Goal: Task Accomplishment & Management: Manage account settings

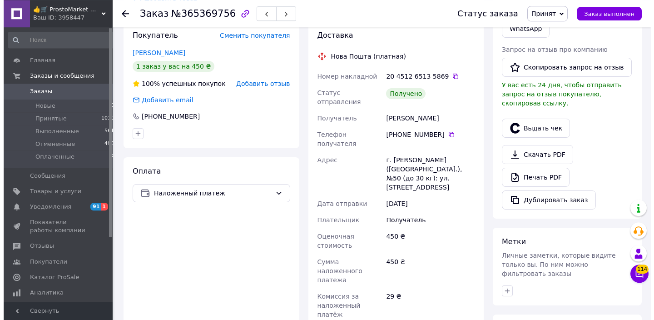
scroll to position [243, 0]
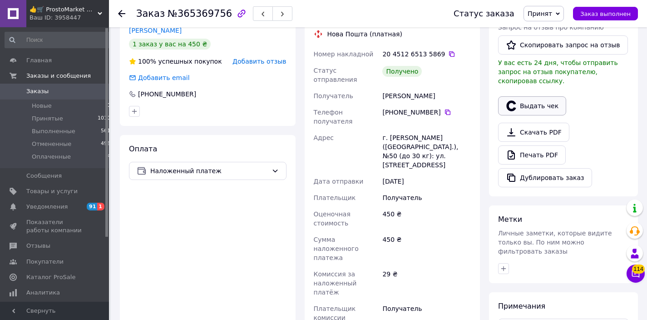
click at [520, 104] on button "Выдать чек" at bounding box center [532, 105] width 68 height 19
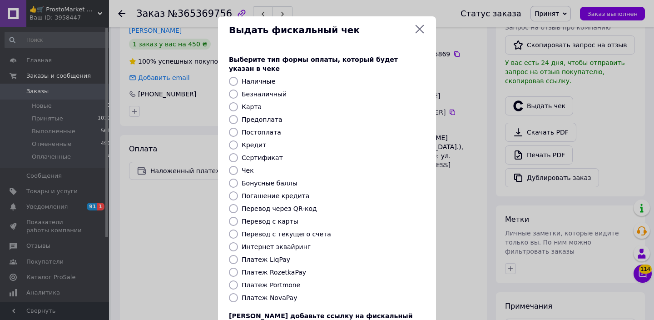
click at [240, 90] on div "Безналичный" at bounding box center [333, 94] width 187 height 9
click at [413, 115] on div "Предоплата" at bounding box center [333, 119] width 187 height 9
click at [268, 90] on label "Безналичный" at bounding box center [264, 93] width 45 height 7
click at [238, 90] on input "Безналичный" at bounding box center [233, 94] width 9 height 9
radio input "true"
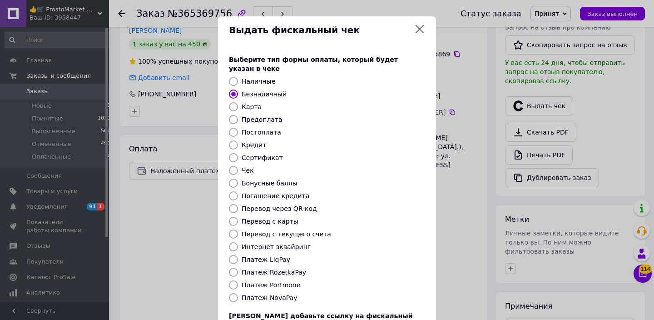
click at [362, 115] on div "Предоплата" at bounding box center [333, 119] width 187 height 9
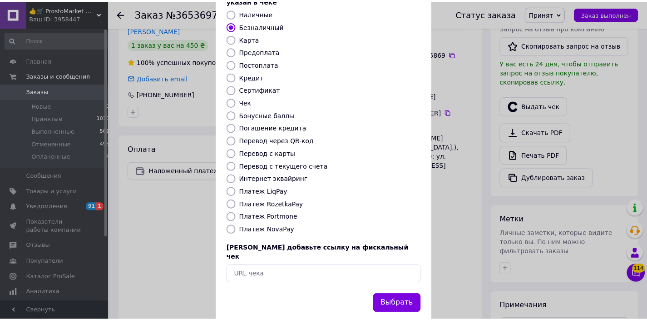
scroll to position [71, 0]
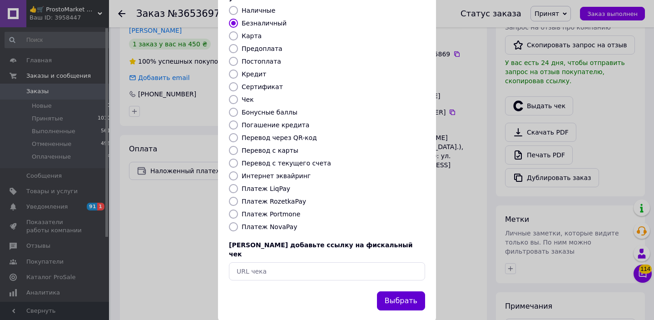
click at [400, 291] on button "Выбрать" at bounding box center [401, 301] width 48 height 20
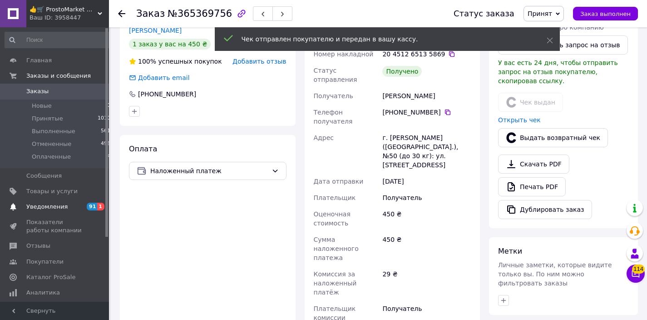
click at [69, 209] on span "Уведомления" at bounding box center [55, 207] width 58 height 8
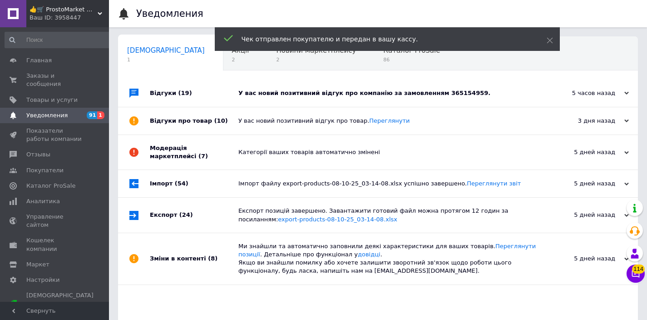
click at [259, 103] on div "У вас новий позитивний відгук про компанію за замовленням 365154959." at bounding box center [389, 93] width 300 height 27
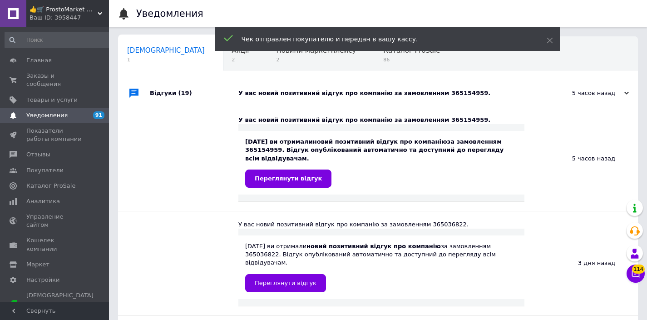
click at [265, 94] on div "У вас новий позитивний відгук про компанію за замовленням 365154959." at bounding box center [389, 93] width 300 height 8
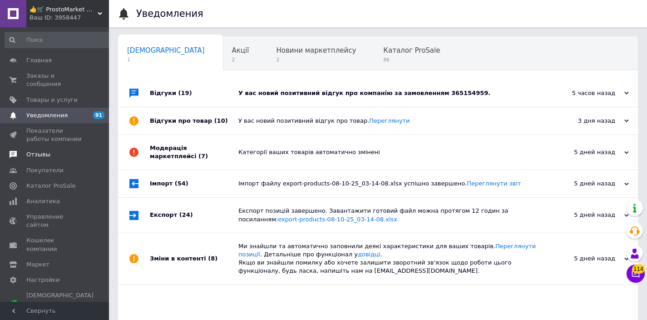
click at [74, 156] on span "Отзывы" at bounding box center [55, 154] width 58 height 8
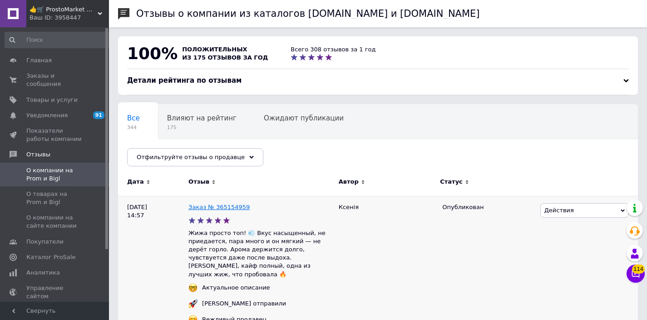
click at [229, 209] on link "Заказ № 365154959" at bounding box center [219, 207] width 61 height 7
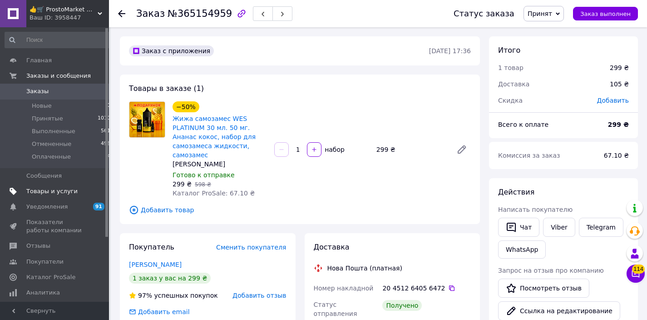
click at [88, 193] on span at bounding box center [96, 191] width 25 height 8
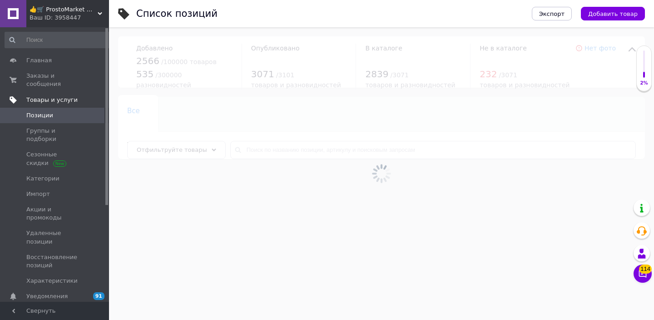
click at [80, 105] on link "Товары и услуги" at bounding box center [58, 99] width 116 height 15
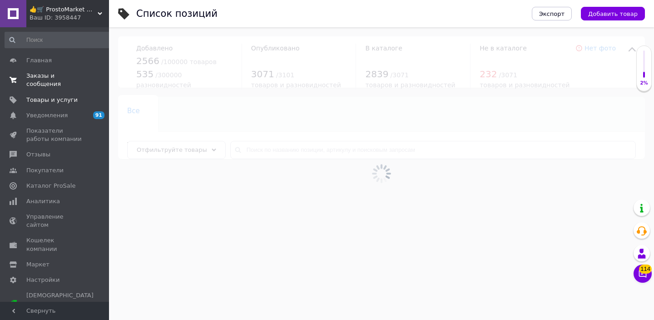
click at [81, 90] on link "Заказы и сообщения 0 0" at bounding box center [58, 80] width 116 height 24
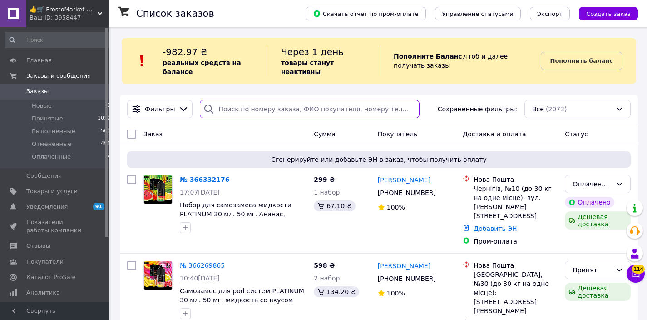
click at [251, 109] on input "search" at bounding box center [310, 109] width 220 height 18
paste input "380682773500"
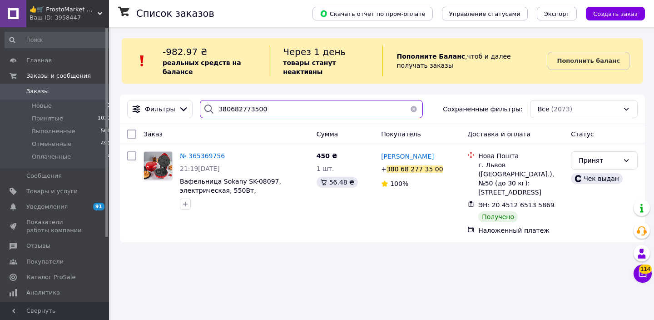
click at [236, 117] on input "380682773500" at bounding box center [311, 109] width 223 height 18
paste input "20451266468152"
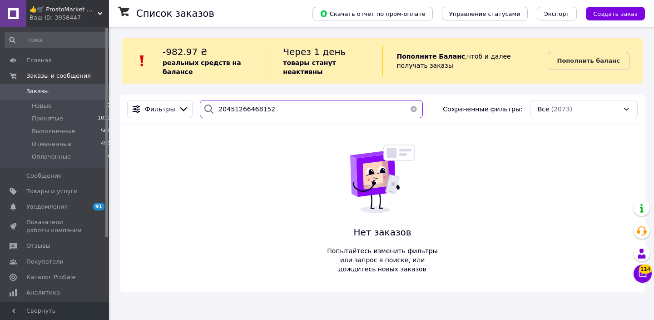
click at [265, 113] on input "20451266468152" at bounding box center [311, 109] width 223 height 18
paste input "380967586077"
click at [262, 101] on input "380967586077" at bounding box center [311, 109] width 223 height 18
click at [258, 116] on input "380967586077" at bounding box center [311, 109] width 223 height 18
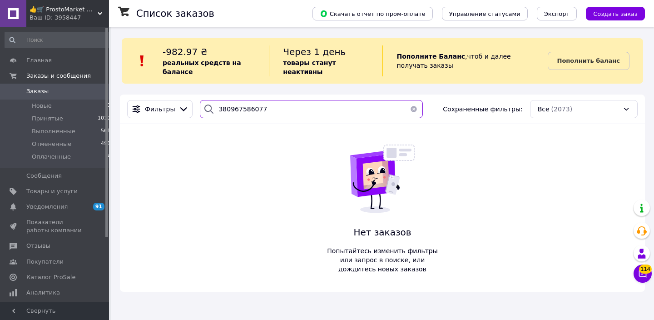
click at [258, 116] on input "380967586077" at bounding box center [311, 109] width 223 height 18
paste input "509198388"
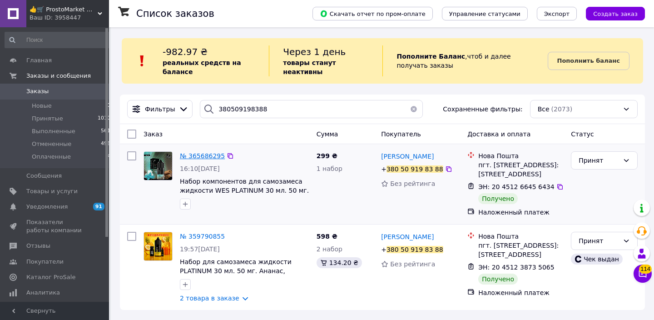
click at [206, 157] on span "№ 365686295" at bounding box center [202, 155] width 45 height 7
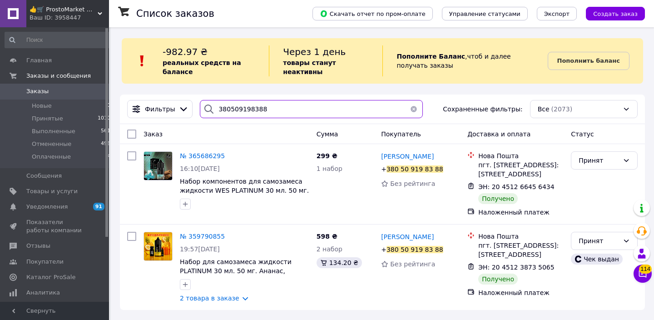
click at [266, 104] on input "380509198388" at bounding box center [311, 109] width 223 height 18
paste input "972519874"
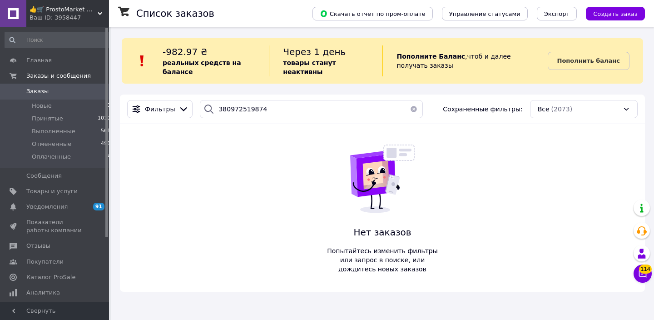
click at [268, 100] on div "Фильтры 380972519874 Сохраненные фильтры: Все (2073)" at bounding box center [382, 110] width 525 height 30
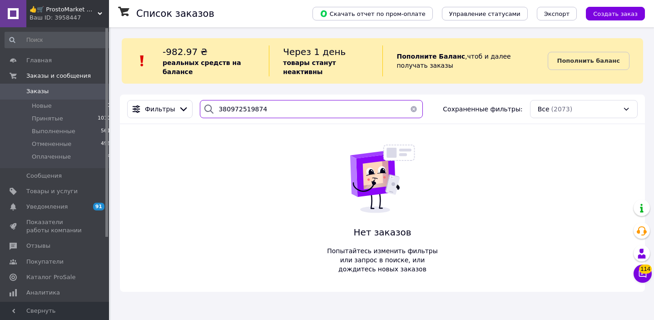
click at [265, 107] on input "380972519874" at bounding box center [311, 109] width 223 height 18
paste input "661018761"
click at [257, 104] on input "380661018761" at bounding box center [311, 109] width 223 height 18
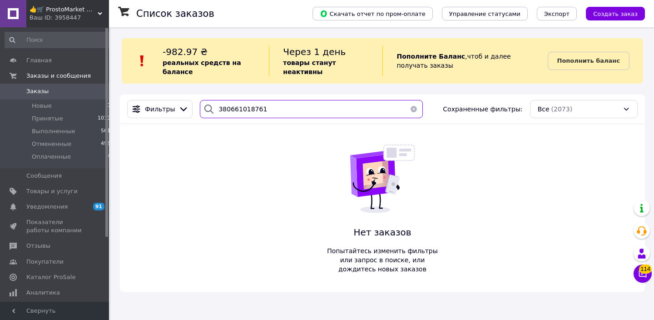
paste input "968116652"
click at [263, 114] on input "380968116652" at bounding box center [311, 109] width 223 height 18
paste input "75228356"
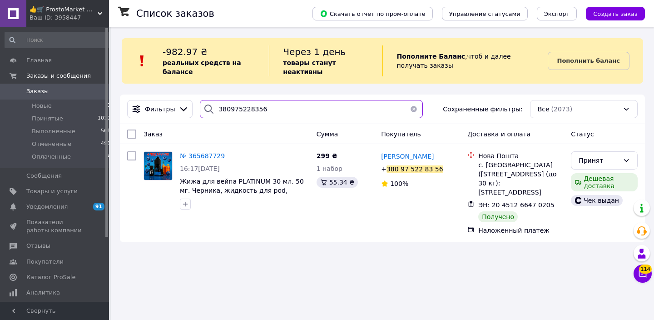
click at [264, 112] on input "380975228356" at bounding box center [311, 109] width 223 height 18
paste input "54918189"
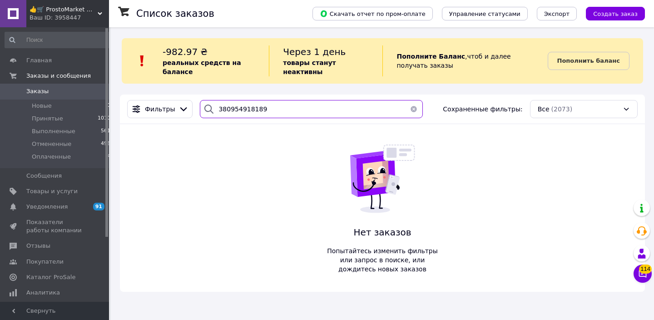
click at [238, 103] on input "380954918189" at bounding box center [311, 109] width 223 height 18
paste input "508821714"
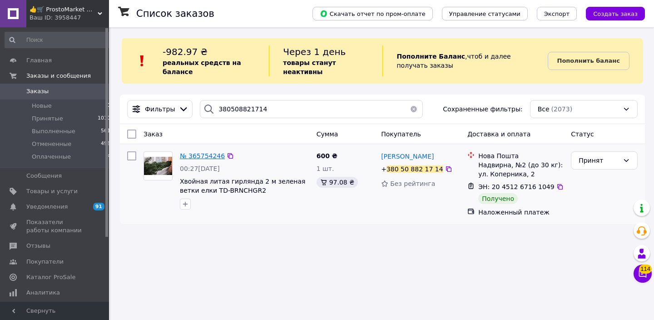
click at [214, 157] on span "№ 365754246" at bounding box center [202, 155] width 45 height 7
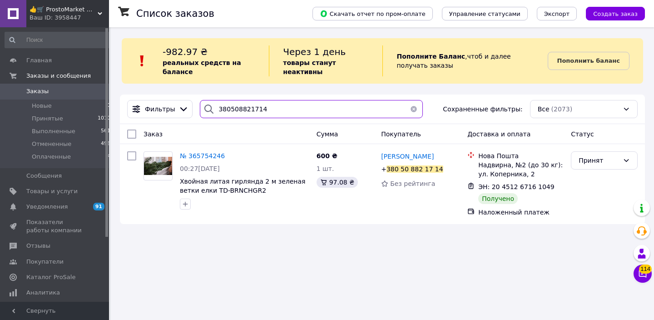
click at [245, 110] on input "380508821714" at bounding box center [311, 109] width 223 height 18
paste input "970362322"
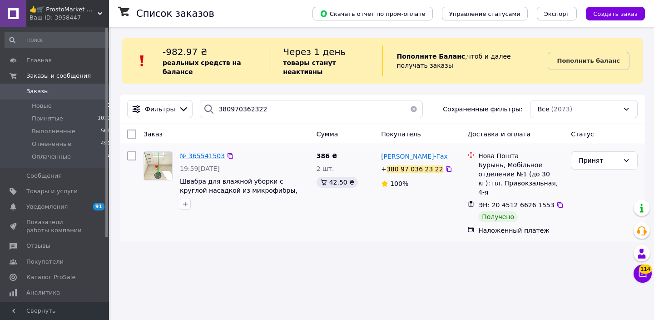
click at [205, 157] on span "№ 365541503" at bounding box center [202, 155] width 45 height 7
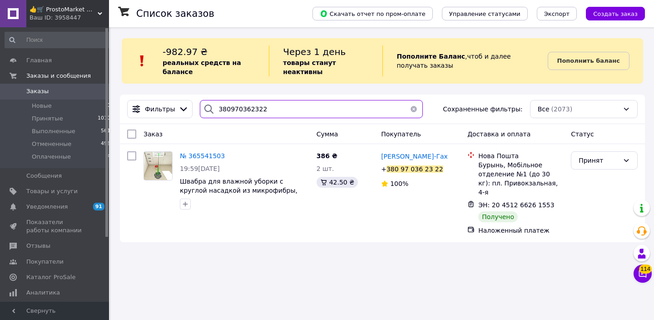
click at [278, 102] on input "380970362322" at bounding box center [311, 109] width 223 height 18
paste input "63230884"
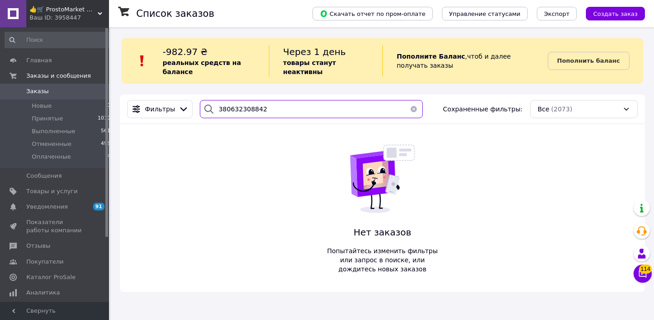
click at [268, 110] on input "380632308842" at bounding box center [311, 109] width 223 height 18
paste input "986096783"
click at [271, 105] on input "380986096783" at bounding box center [311, 109] width 223 height 18
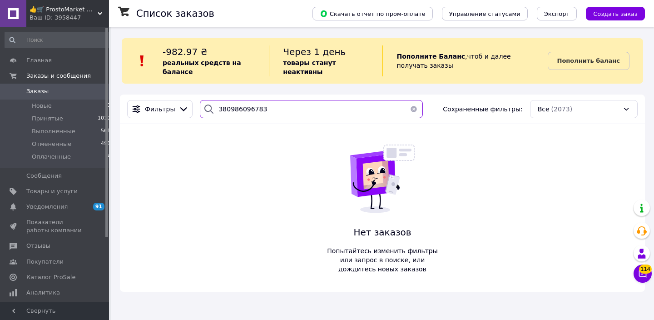
paste input "505392517"
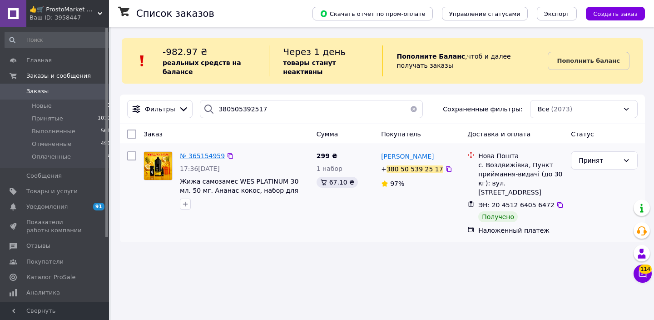
click at [214, 155] on span "№ 365154959" at bounding box center [202, 155] width 45 height 7
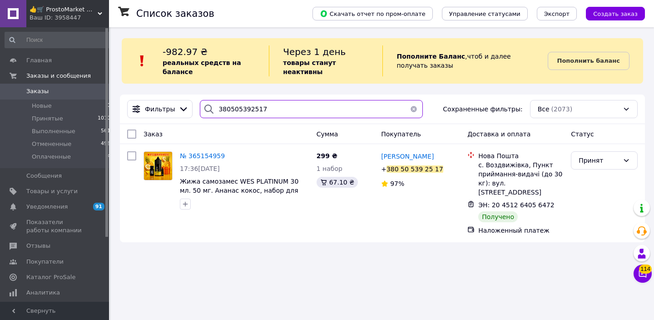
click at [273, 117] on input "380505392517" at bounding box center [311, 109] width 223 height 18
paste input "960823201"
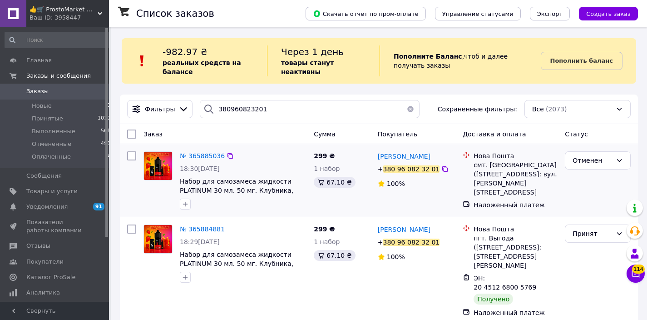
click at [194, 152] on div "№ 365885036" at bounding box center [202, 155] width 47 height 11
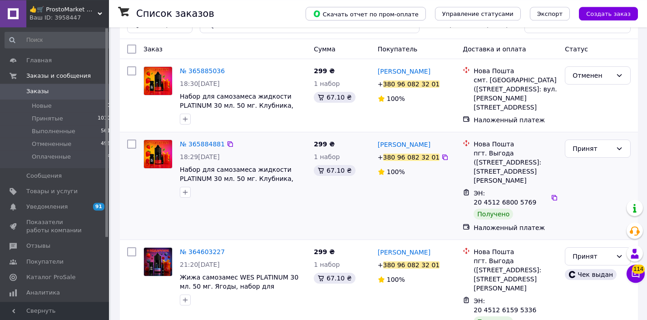
scroll to position [87, 0]
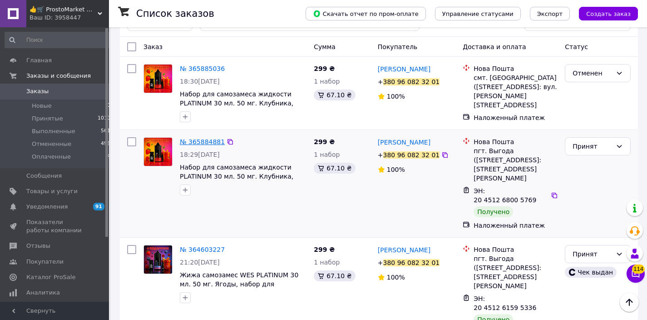
click at [199, 139] on span "№ 365884881" at bounding box center [202, 141] width 45 height 7
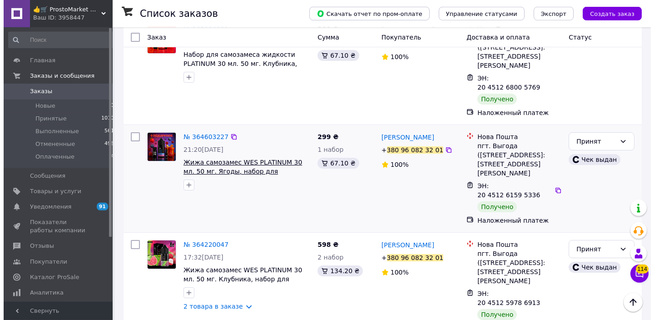
scroll to position [0, 0]
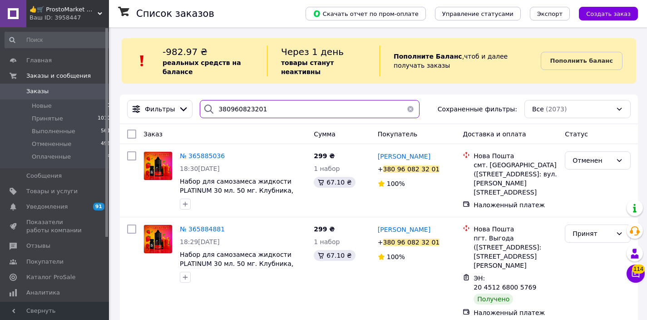
click at [269, 111] on input "380960823201" at bounding box center [310, 109] width 220 height 18
paste input "5671741"
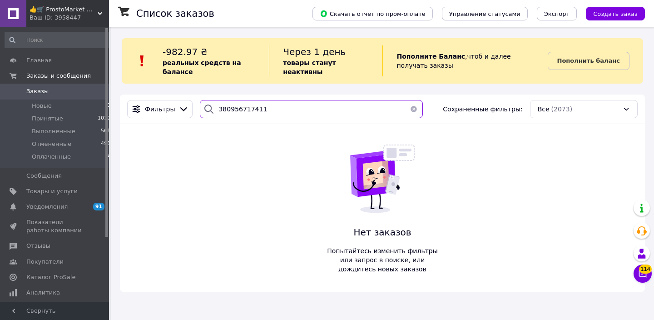
type input "380956717411"
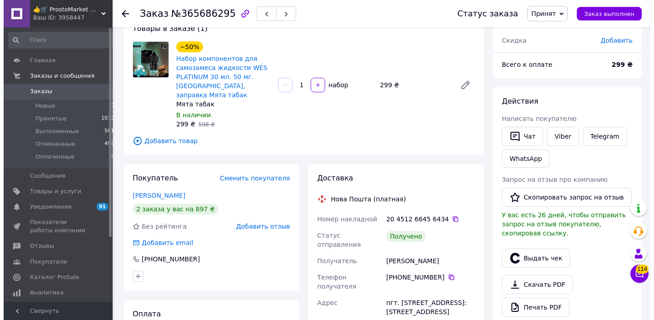
scroll to position [62, 0]
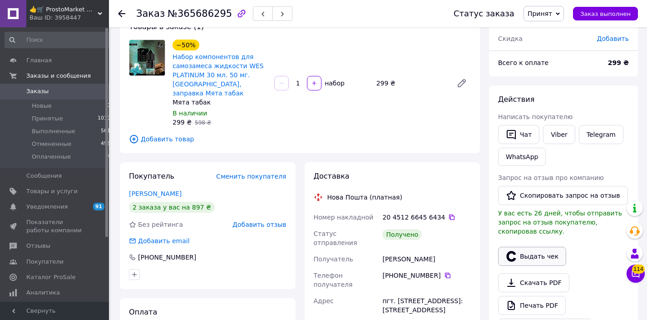
click at [545, 254] on button "Выдать чек" at bounding box center [532, 256] width 68 height 19
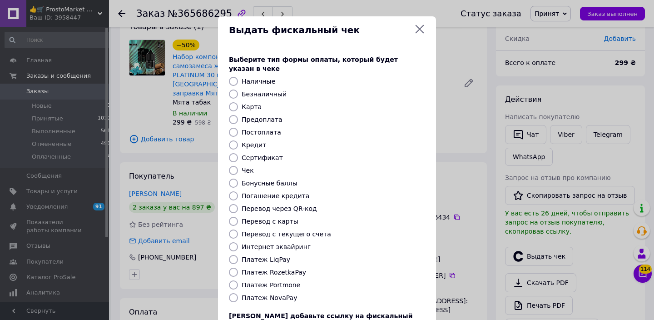
click at [267, 90] on div "Безналичный" at bounding box center [333, 94] width 187 height 9
click at [266, 90] on label "Безналичный" at bounding box center [264, 93] width 45 height 7
click at [238, 90] on input "Безналичный" at bounding box center [233, 94] width 9 height 9
radio input "true"
click at [384, 116] on div "Выберите тип формы оплаты, который будет указан в чеке Наличные Безналичный Кар…" at bounding box center [327, 203] width 218 height 318
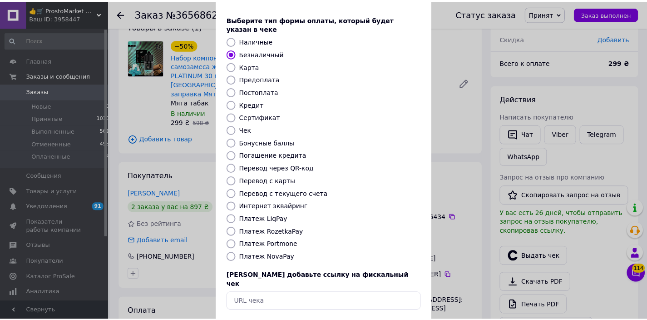
scroll to position [71, 0]
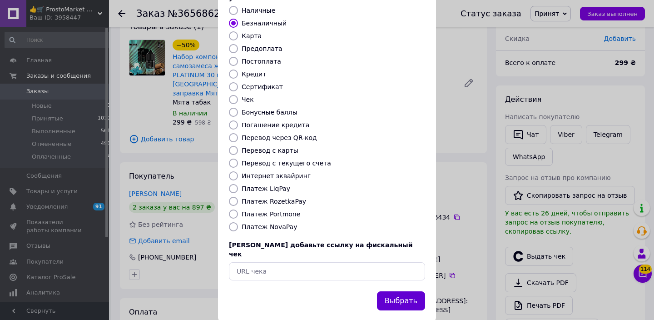
click at [391, 291] on button "Выбрать" at bounding box center [401, 301] width 48 height 20
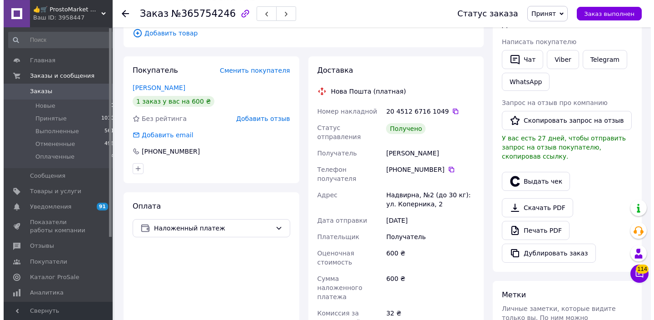
scroll to position [169, 0]
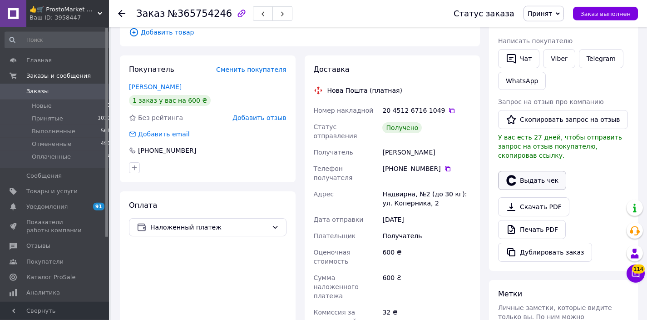
click at [560, 177] on button "Выдать чек" at bounding box center [532, 180] width 68 height 19
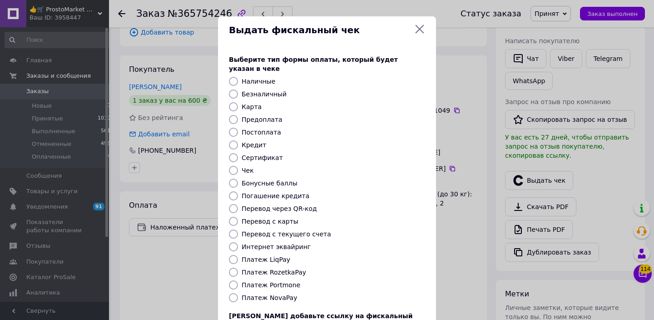
click at [264, 79] on div "Выберите тип формы оплаты, который будет указан в чеке Наличные Безналичный Кар…" at bounding box center [327, 203] width 218 height 318
click at [264, 90] on label "Безналичный" at bounding box center [264, 93] width 45 height 7
click at [238, 90] on input "Безналичный" at bounding box center [233, 94] width 9 height 9
radio input "true"
click at [363, 102] on div "Карта" at bounding box center [333, 106] width 187 height 9
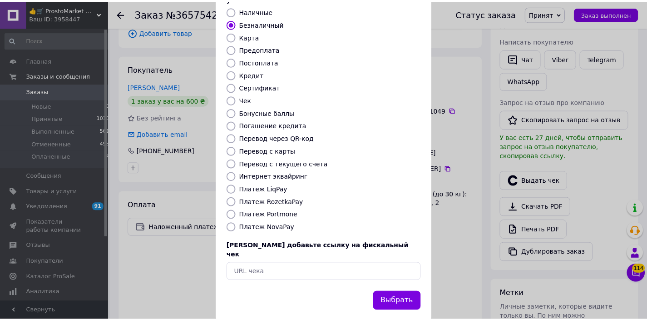
scroll to position [71, 0]
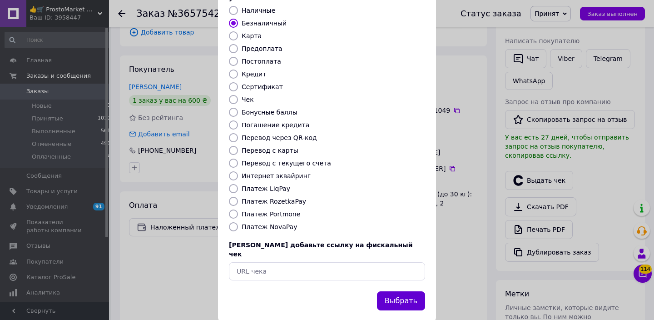
click at [403, 291] on button "Выбрать" at bounding box center [401, 301] width 48 height 20
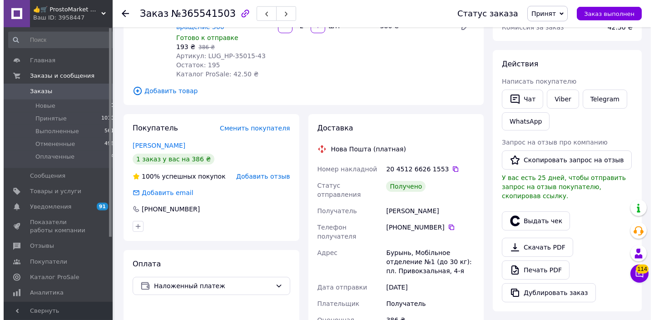
scroll to position [145, 0]
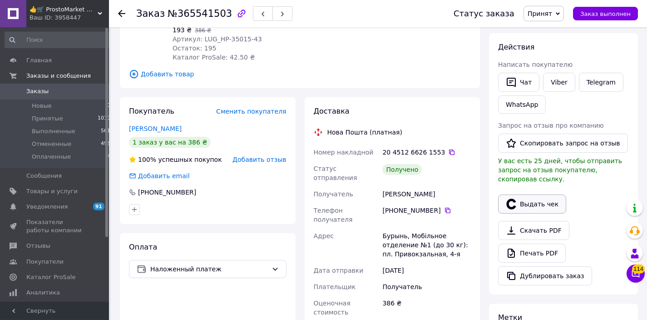
click at [537, 212] on button "Выдать чек" at bounding box center [532, 203] width 68 height 19
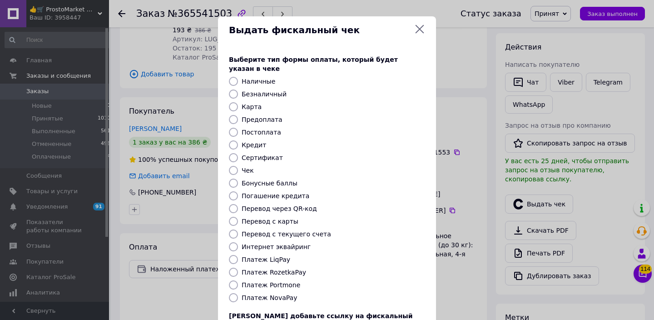
click at [265, 90] on label "Безналичный" at bounding box center [264, 93] width 45 height 7
click at [238, 90] on input "Безналичный" at bounding box center [233, 94] width 9 height 9
radio input "true"
drag, startPoint x: 378, startPoint y: 130, endPoint x: 381, endPoint y: 124, distance: 6.5
click at [378, 130] on div "Выберите тип формы оплаты, который будет указан в чеке Наличные Безналичный Кар…" at bounding box center [327, 203] width 218 height 318
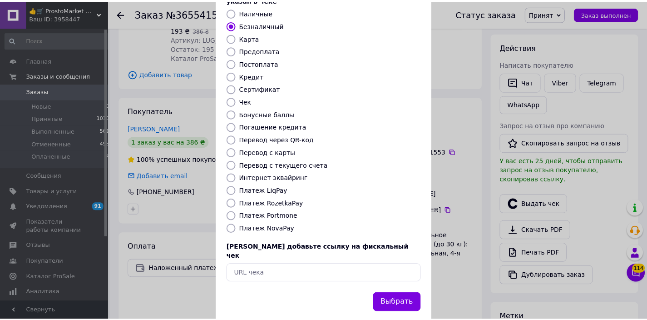
scroll to position [71, 0]
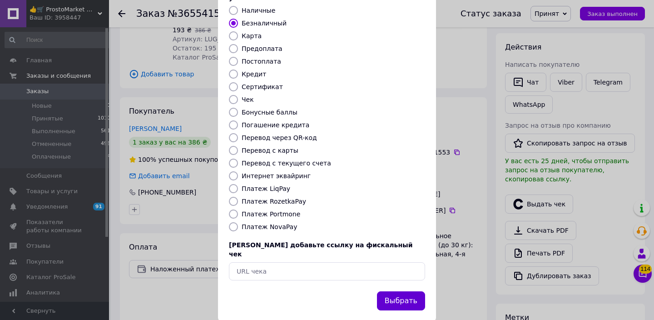
click at [404, 291] on button "Выбрать" at bounding box center [401, 301] width 48 height 20
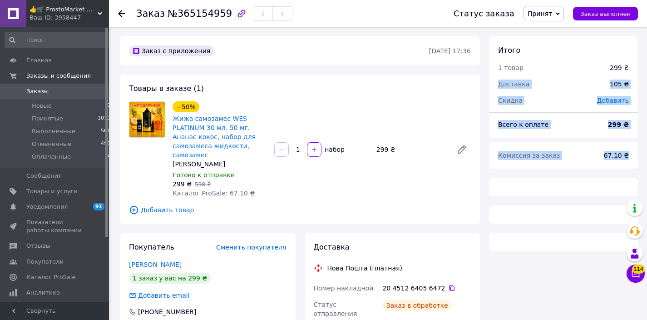
drag, startPoint x: 647, startPoint y: 70, endPoint x: 651, endPoint y: 175, distance: 105.0
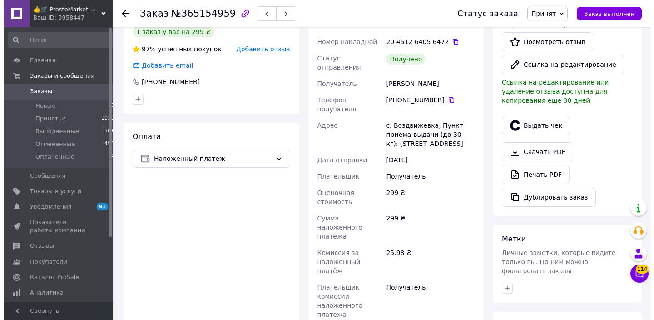
scroll to position [278, 0]
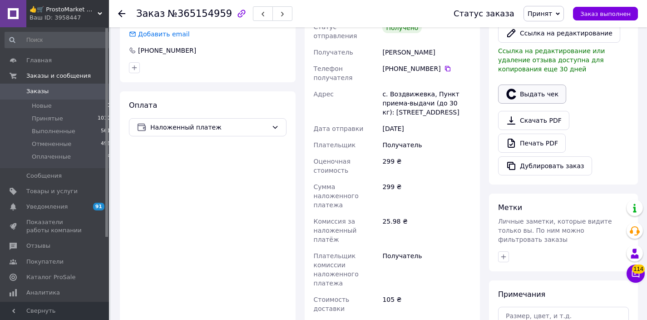
click at [518, 89] on button "Выдать чек" at bounding box center [532, 94] width 68 height 19
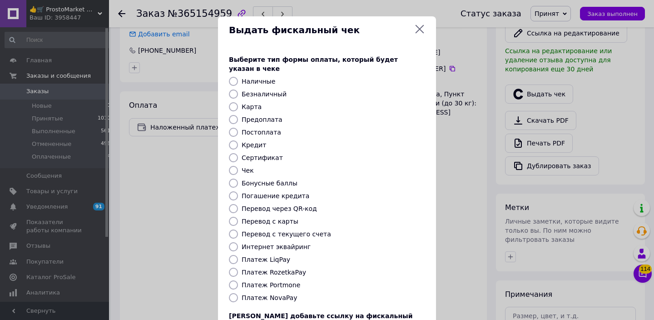
click at [242, 90] on label "Безналичный" at bounding box center [264, 93] width 45 height 7
click at [238, 90] on input "Безналичный" at bounding box center [233, 94] width 9 height 9
radio input "true"
click at [381, 128] on div "Постоплата" at bounding box center [333, 132] width 187 height 9
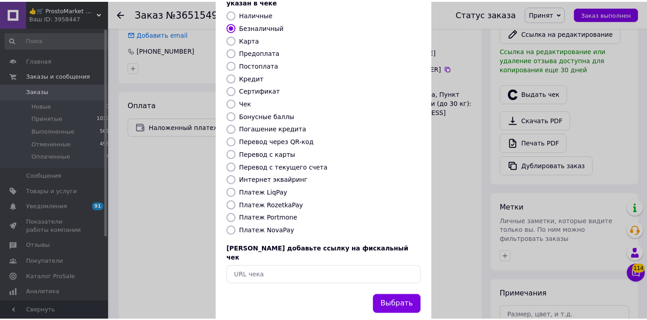
scroll to position [70, 0]
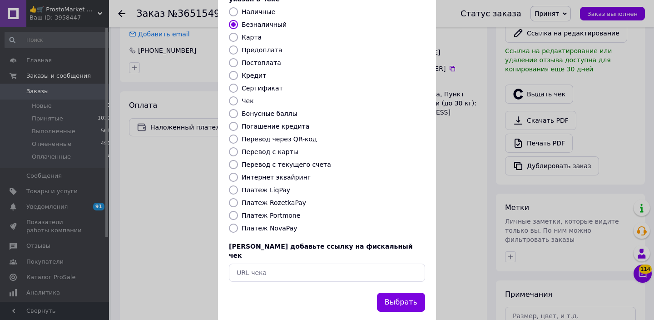
click at [393, 291] on div "Выбрать" at bounding box center [401, 302] width 52 height 23
click at [393, 293] on button "Выбрать" at bounding box center [401, 303] width 48 height 20
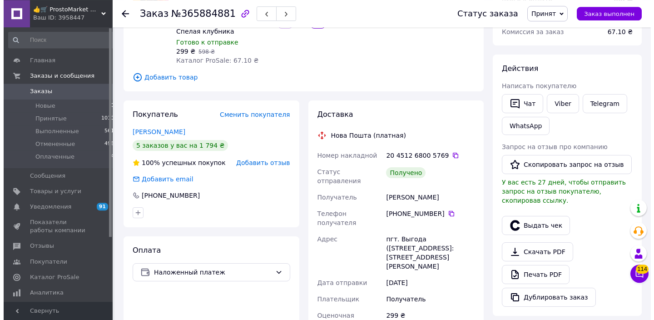
scroll to position [141, 0]
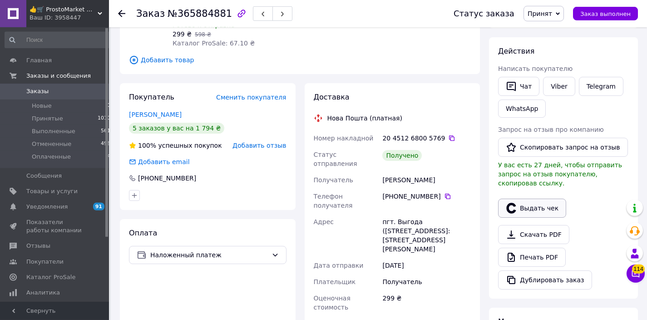
click at [537, 208] on button "Выдать чек" at bounding box center [532, 208] width 68 height 19
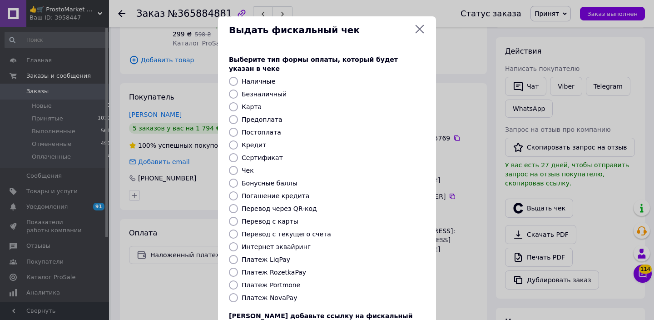
click at [256, 90] on label "Безналичный" at bounding box center [264, 93] width 45 height 7
click at [238, 90] on input "Безналичный" at bounding box center [233, 94] width 9 height 9
radio input "true"
click at [398, 128] on div "Постоплата" at bounding box center [333, 132] width 187 height 9
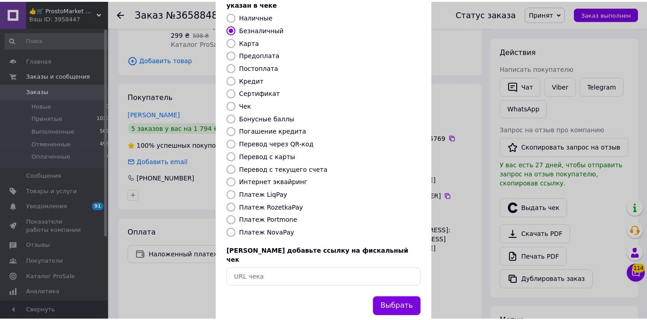
scroll to position [70, 0]
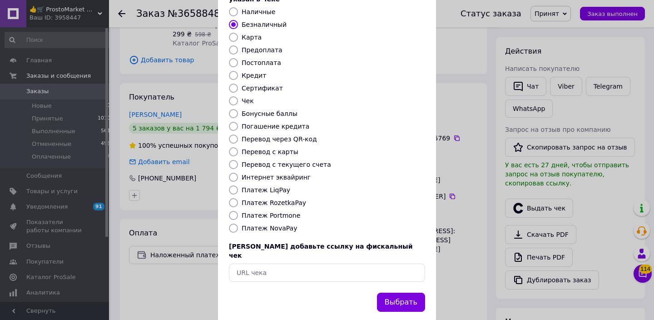
click at [389, 294] on div "Выбрать" at bounding box center [401, 302] width 52 height 23
click at [389, 293] on button "Выбрать" at bounding box center [401, 303] width 48 height 20
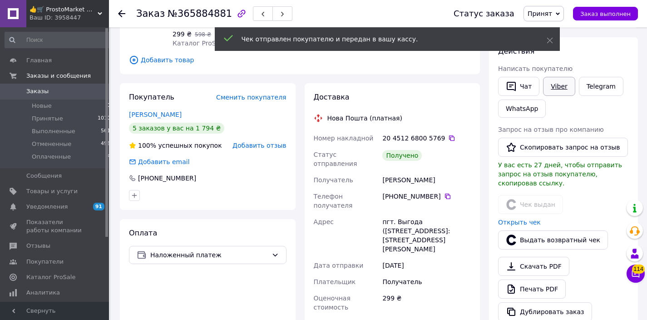
click at [563, 87] on link "Viber" at bounding box center [559, 86] width 32 height 19
